Goal: Information Seeking & Learning: Find specific page/section

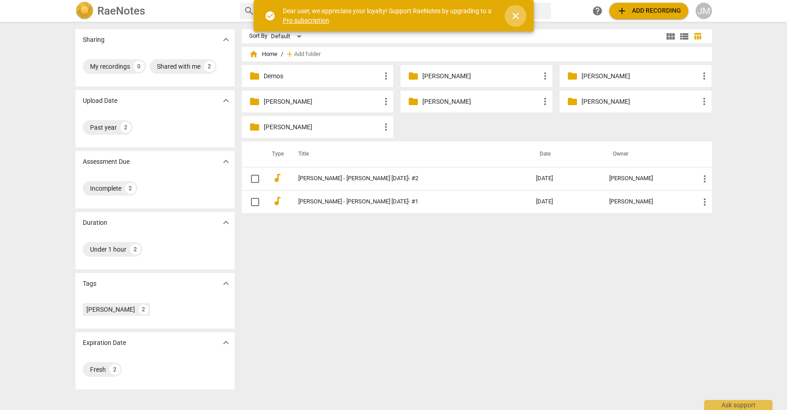
click at [519, 14] on span "close" at bounding box center [515, 15] width 11 height 11
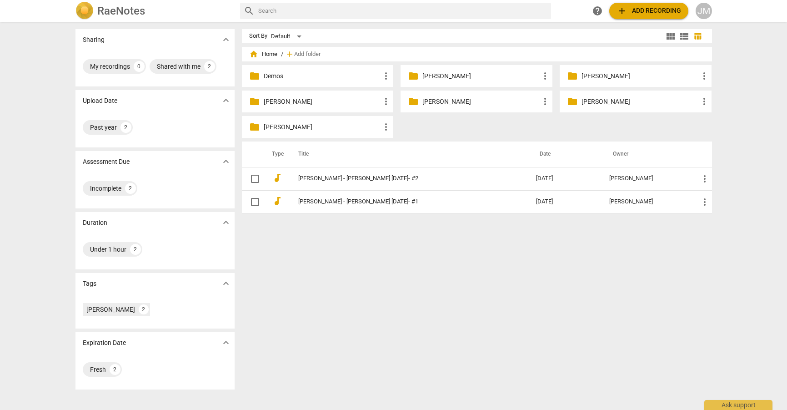
click at [123, 10] on h2 "RaeNotes" at bounding box center [121, 11] width 48 height 13
click at [190, 67] on div "Shared with me" at bounding box center [179, 66] width 44 height 9
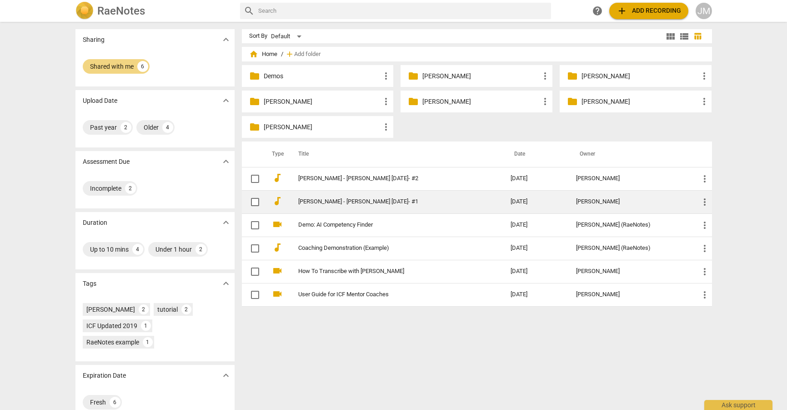
click at [307, 201] on link "[PERSON_NAME] - [PERSON_NAME] [DATE]- #1" at bounding box center [388, 201] width 180 height 7
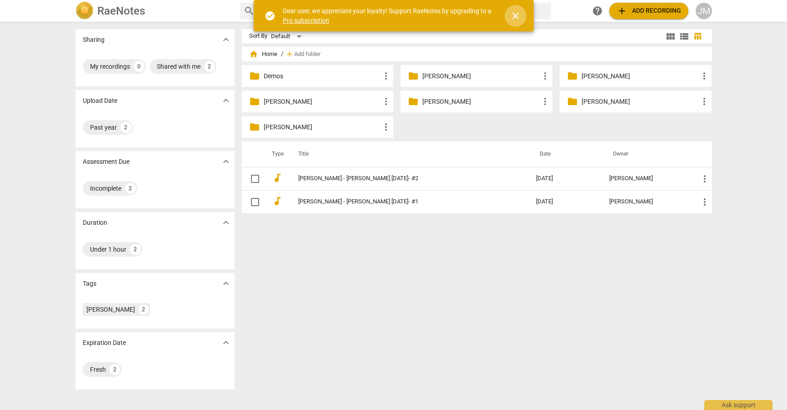
click at [518, 15] on span "close" at bounding box center [515, 15] width 11 height 11
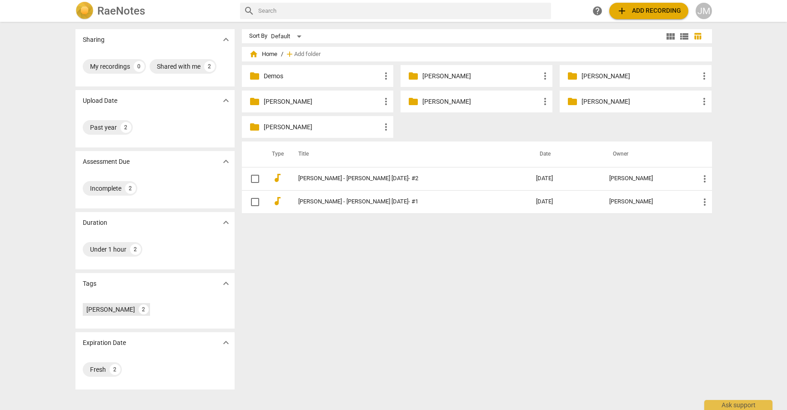
click at [130, 308] on div "[PERSON_NAME]" at bounding box center [110, 309] width 49 height 9
click at [188, 68] on div "Shared with me" at bounding box center [179, 66] width 44 height 9
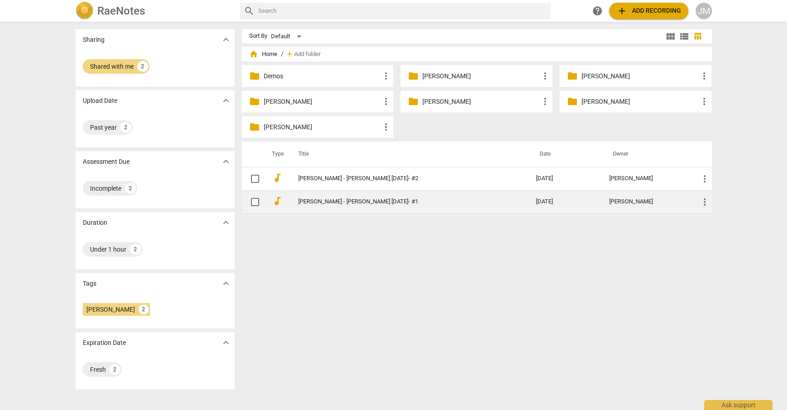
click at [319, 205] on link "[PERSON_NAME] - [PERSON_NAME] [DATE]- #1" at bounding box center [401, 201] width 206 height 7
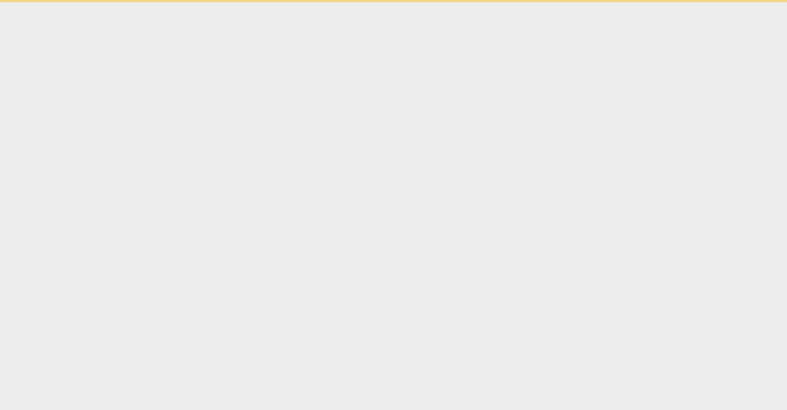
click at [319, 2] on html "Ask support" at bounding box center [393, 1] width 787 height 2
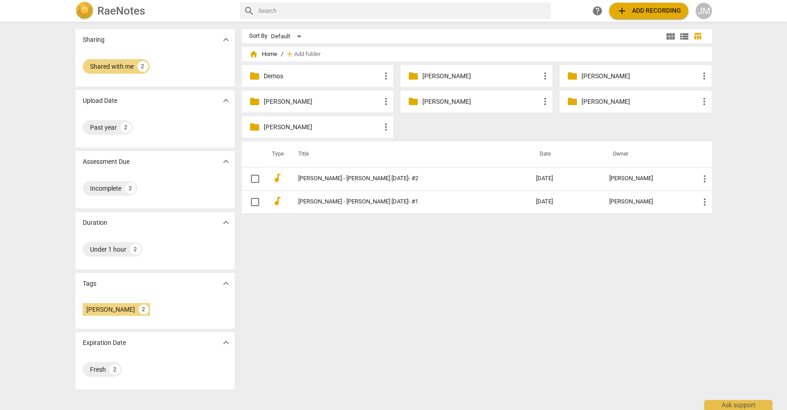
click at [111, 11] on h2 "RaeNotes" at bounding box center [121, 11] width 48 height 13
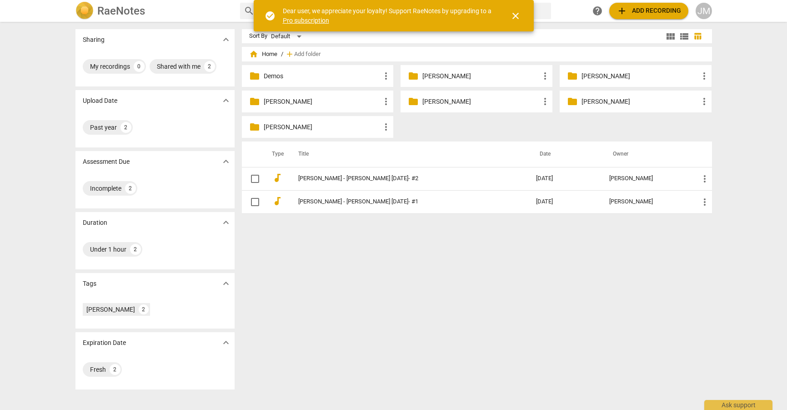
click at [518, 15] on span "close" at bounding box center [515, 15] width 11 height 11
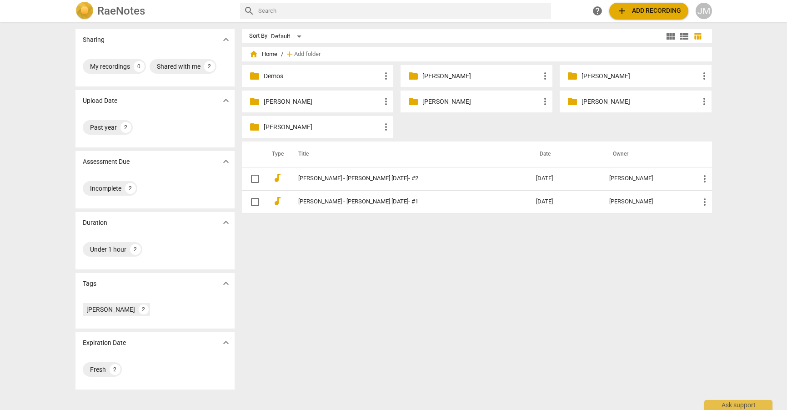
click at [699, 10] on div "JM" at bounding box center [704, 11] width 16 height 16
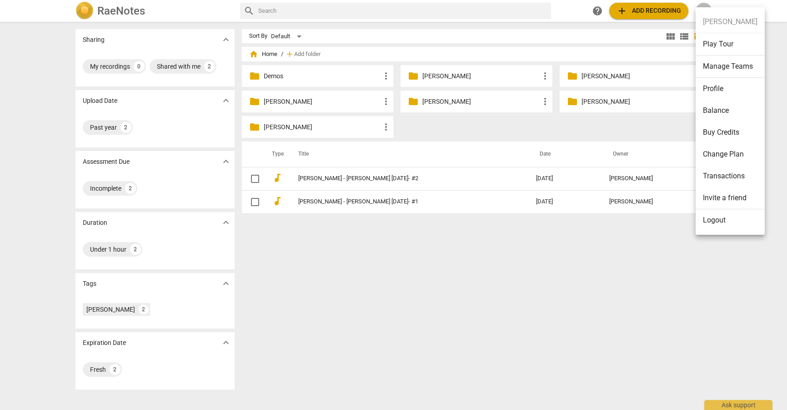
click at [224, 343] on div at bounding box center [393, 205] width 787 height 410
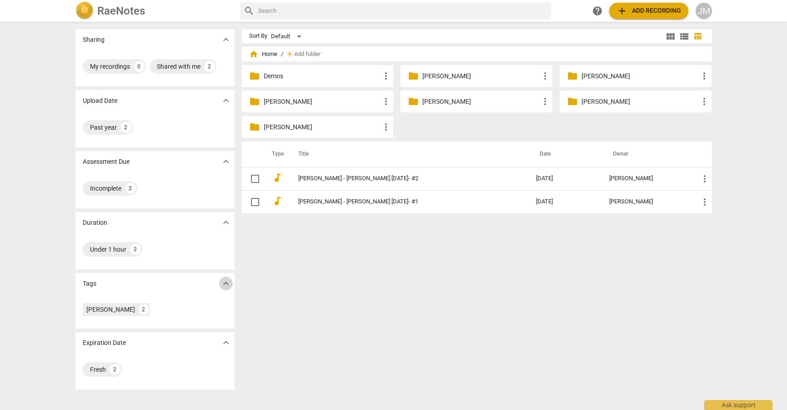
click at [227, 282] on span "expand_more" at bounding box center [226, 283] width 11 height 11
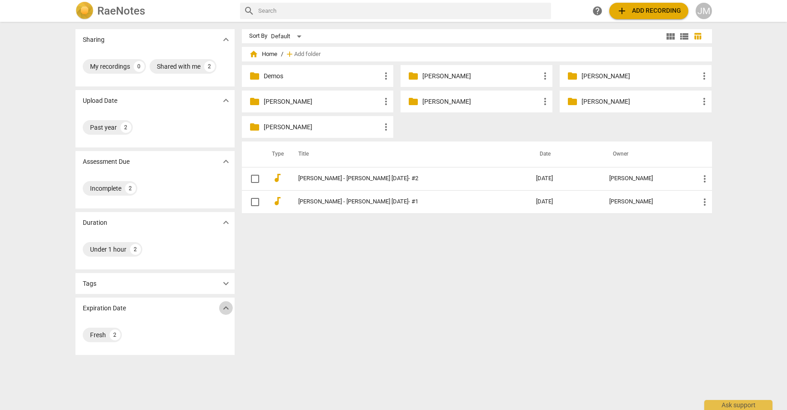
click at [223, 308] on span "expand_more" at bounding box center [226, 307] width 11 height 11
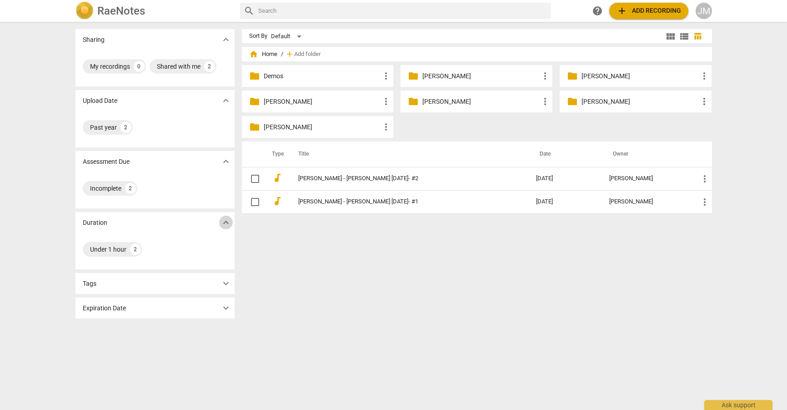
click at [226, 223] on span "expand_more" at bounding box center [226, 222] width 11 height 11
